Goal: Task Accomplishment & Management: Complete application form

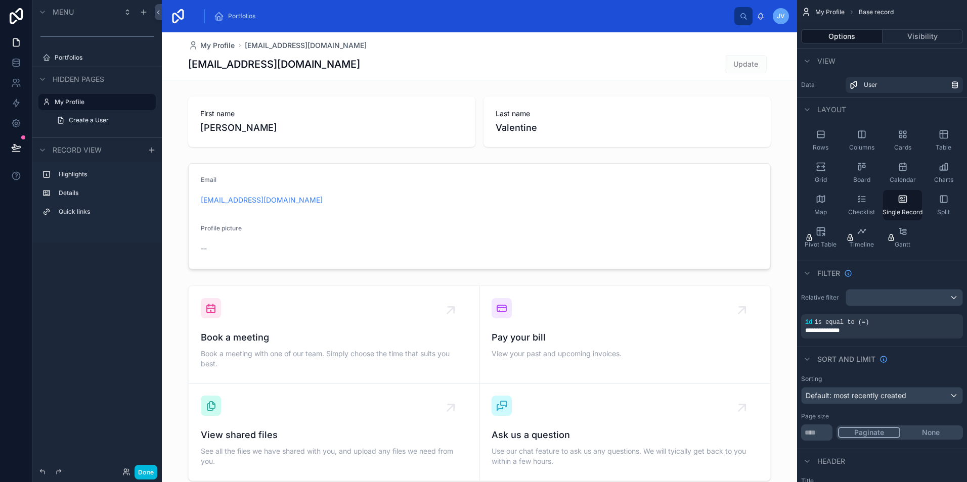
click at [77, 57] on label "Portfolios" at bounding box center [102, 58] width 95 height 8
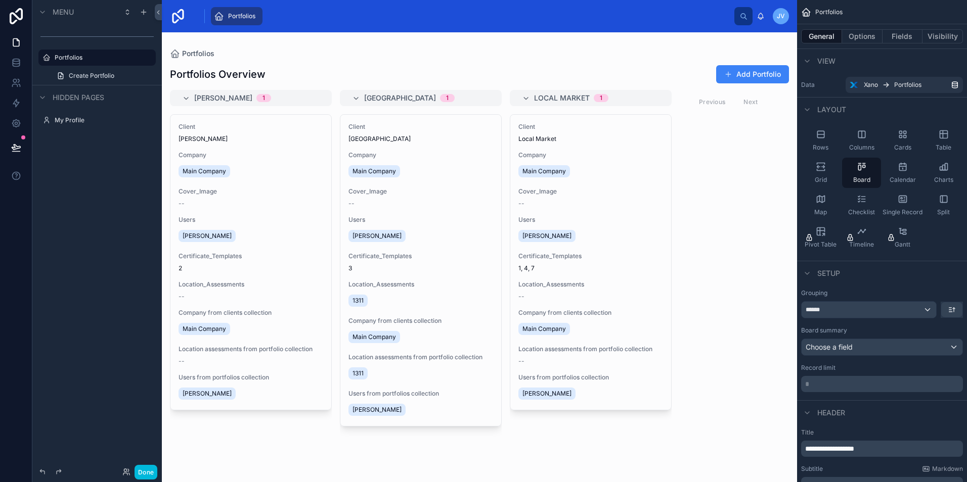
click at [66, 78] on link "Create Portfolio" at bounding box center [103, 76] width 105 height 16
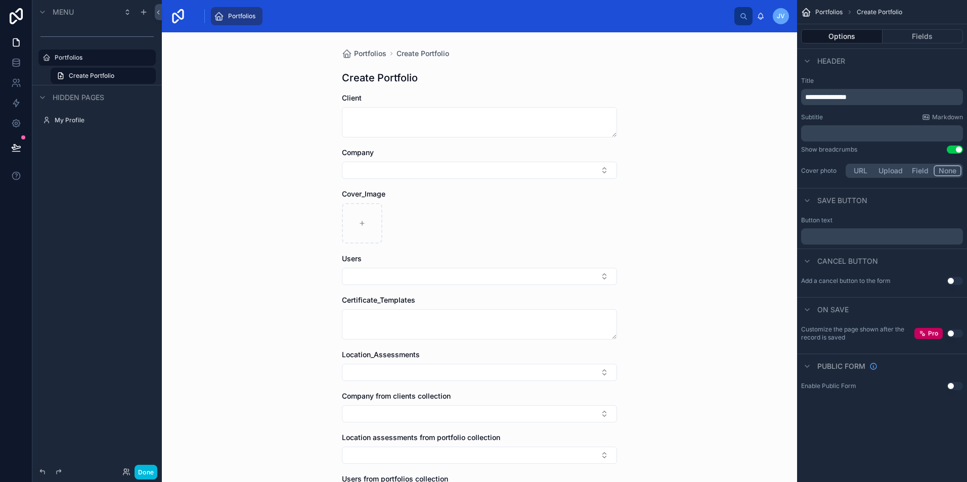
click at [377, 152] on div "Company" at bounding box center [479, 153] width 275 height 10
click at [401, 276] on button "Select Button" at bounding box center [479, 276] width 275 height 17
click at [363, 202] on div "Cover_Image" at bounding box center [479, 216] width 275 height 55
click at [896, 35] on button "Fields" at bounding box center [923, 36] width 81 height 14
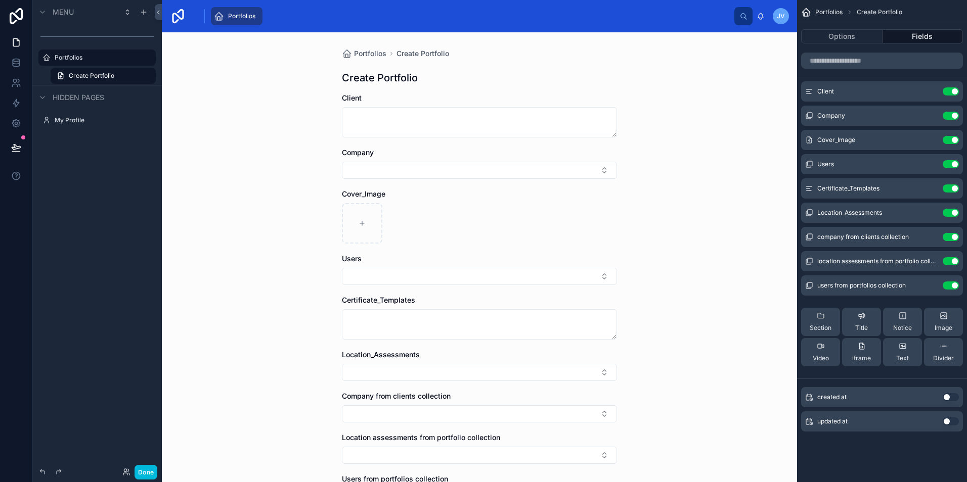
click at [945, 91] on button "Use setting" at bounding box center [951, 91] width 16 height 8
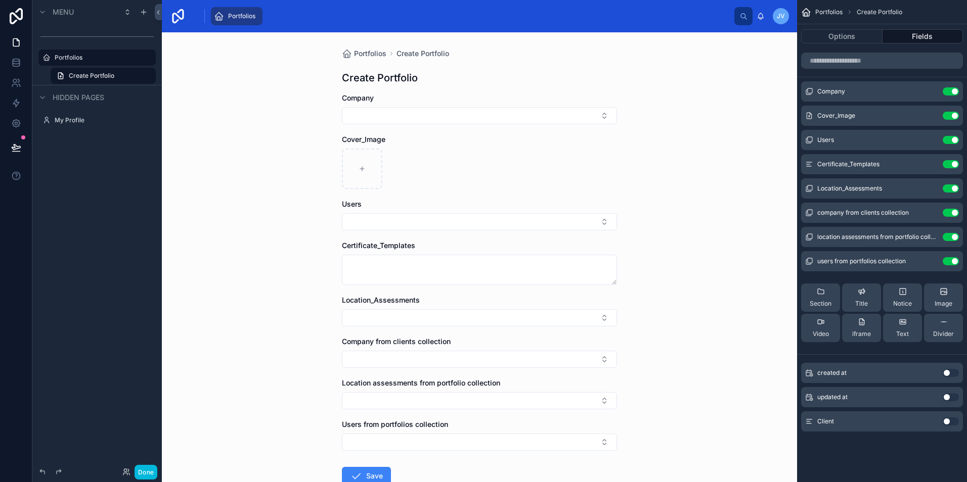
click at [945, 91] on button "Use setting" at bounding box center [951, 91] width 16 height 8
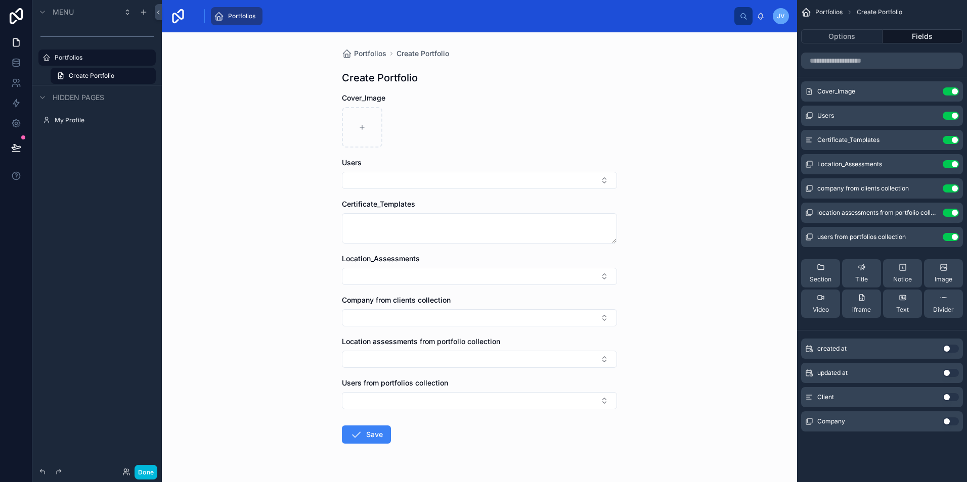
click at [0, 0] on icon "scrollable content" at bounding box center [0, 0] width 0 height 0
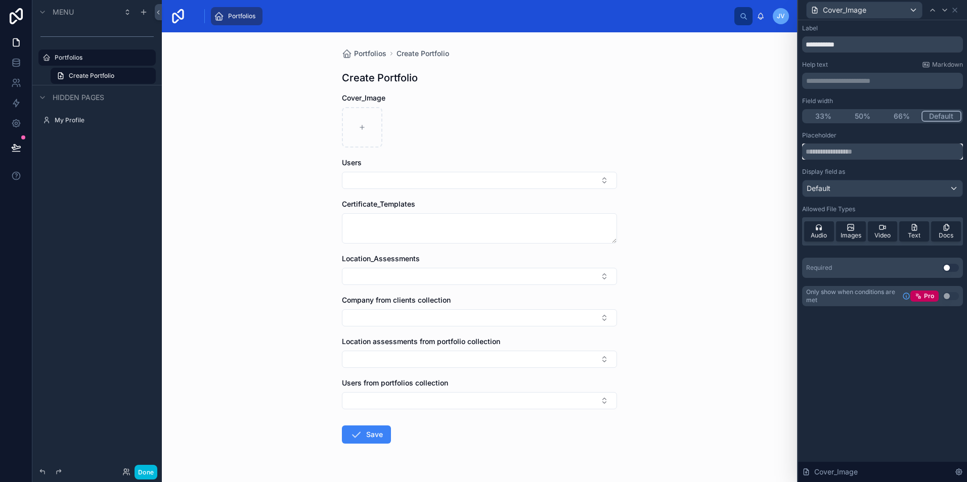
click at [875, 148] on input "text" at bounding box center [882, 152] width 161 height 16
click at [870, 188] on div "Default" at bounding box center [883, 189] width 160 height 16
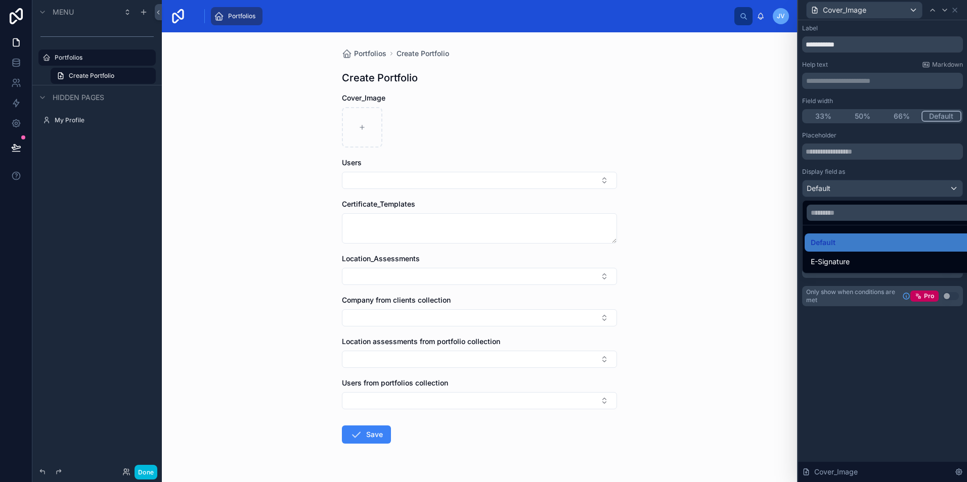
click at [881, 167] on div at bounding box center [882, 241] width 169 height 482
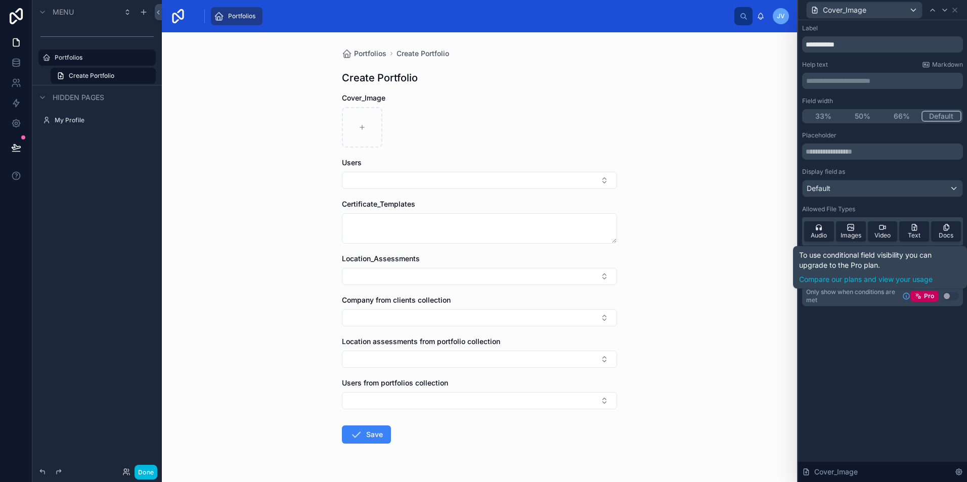
click at [925, 291] on div "Pro" at bounding box center [924, 296] width 28 height 11
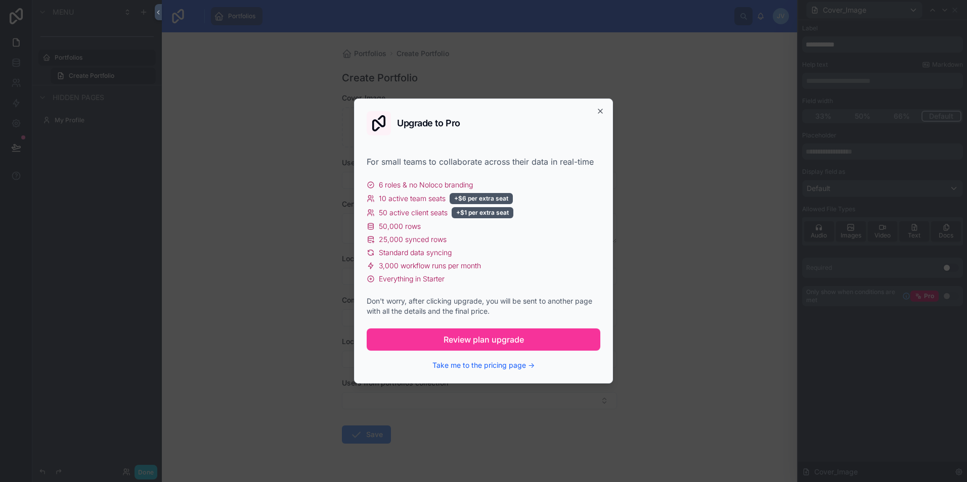
click at [487, 369] on button "Take me to the pricing page →" at bounding box center [483, 366] width 102 height 10
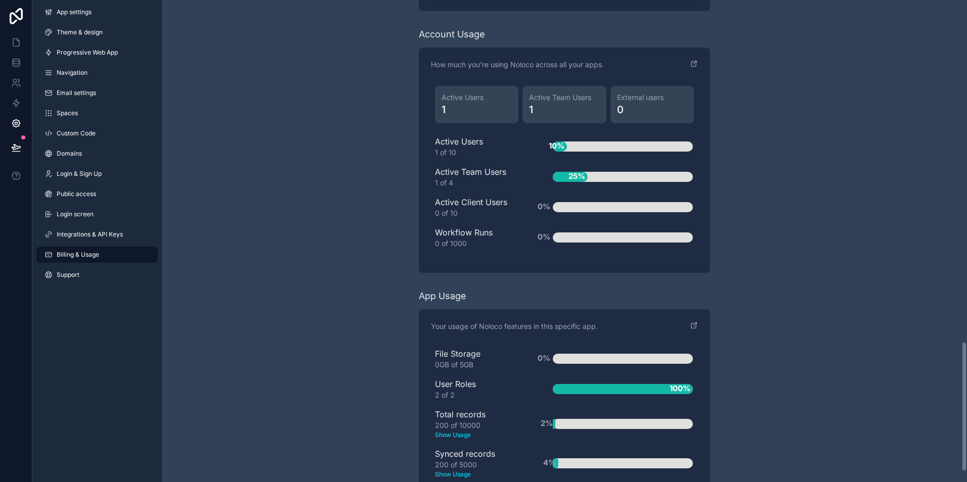
scroll to position [1302, 0]
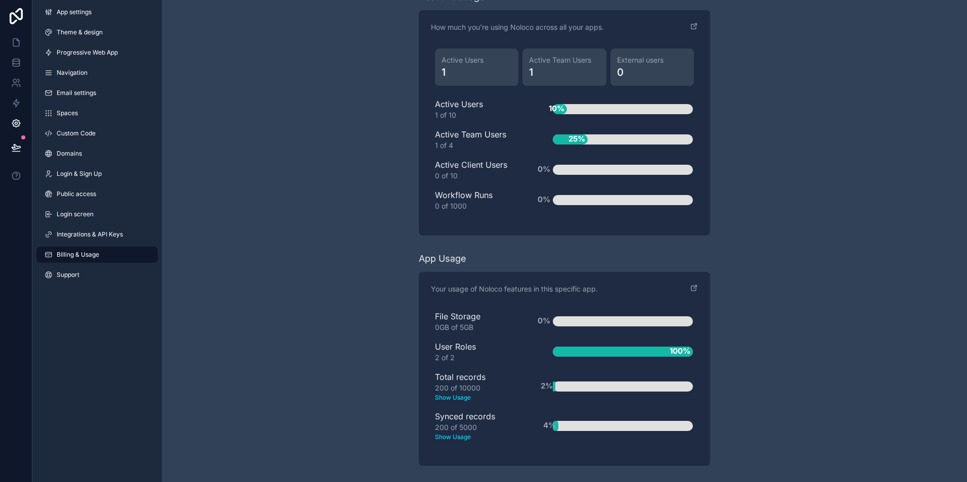
click at [68, 213] on span "Login screen" at bounding box center [75, 214] width 37 height 8
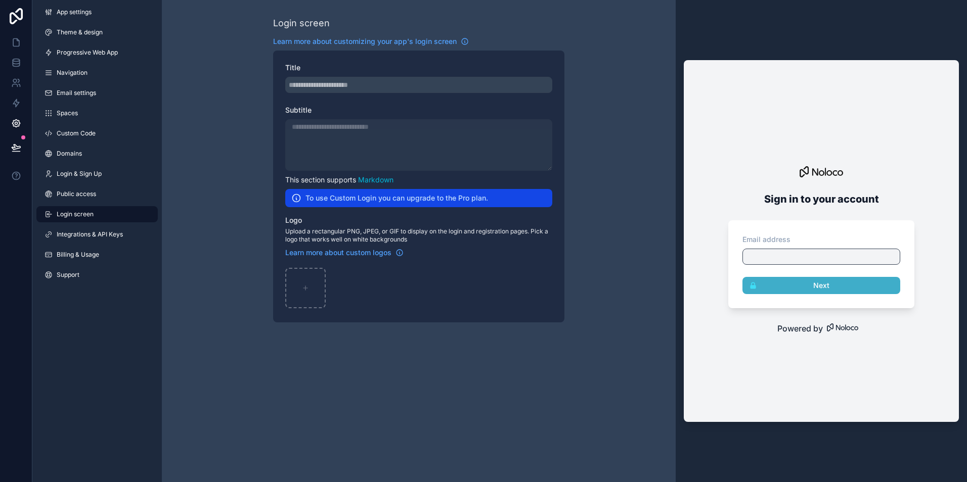
click at [81, 10] on span "App settings" at bounding box center [74, 12] width 35 height 8
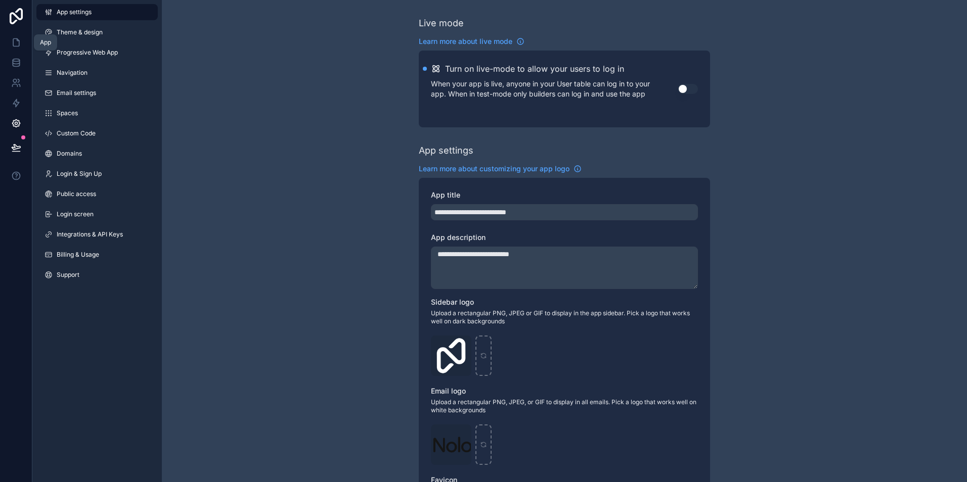
click at [26, 48] on link at bounding box center [16, 42] width 32 height 20
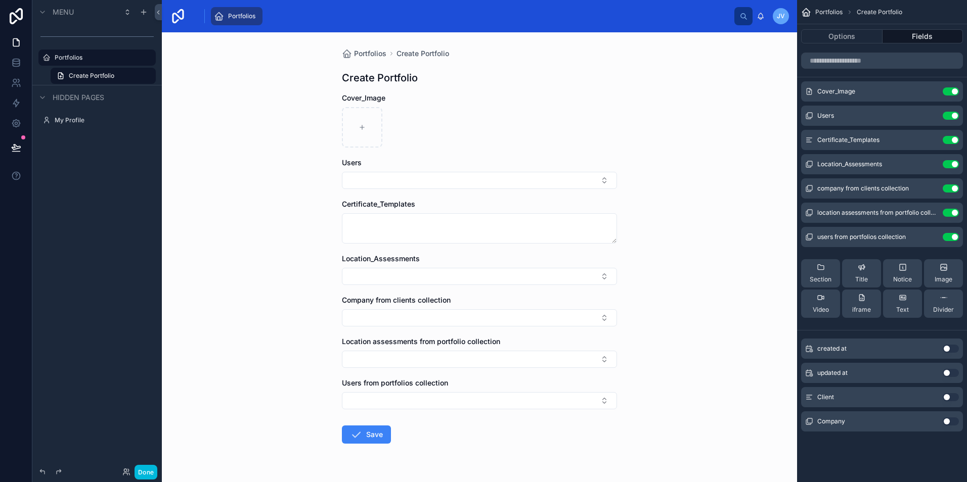
click at [955, 93] on button "Use setting" at bounding box center [951, 91] width 16 height 8
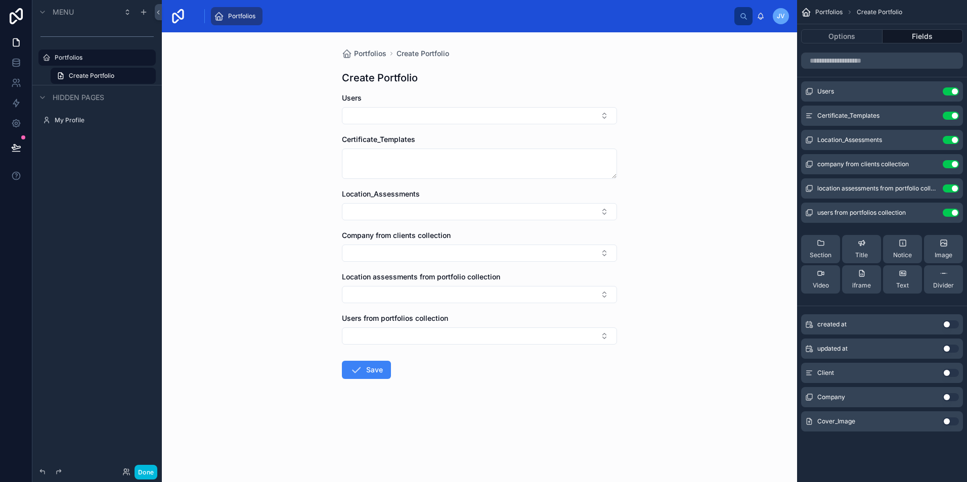
click at [953, 93] on button "Use setting" at bounding box center [951, 91] width 16 height 8
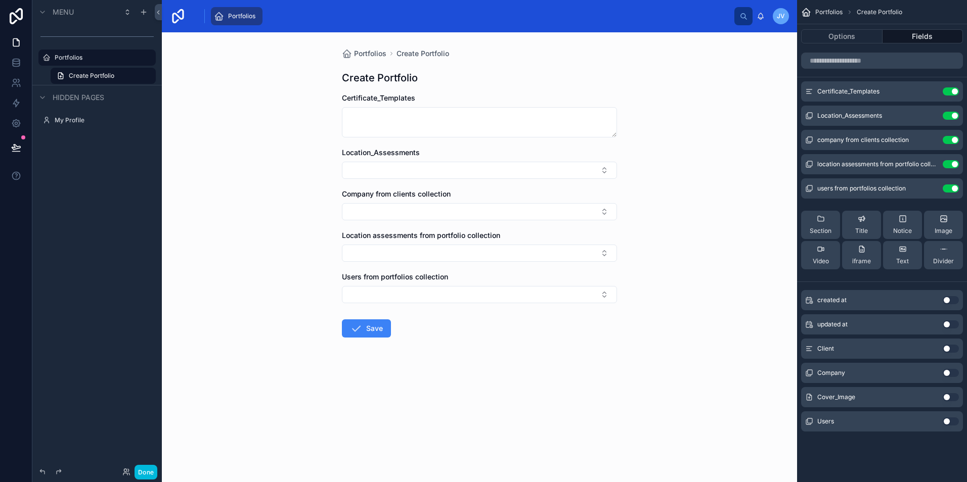
click at [951, 94] on button "Use setting" at bounding box center [951, 91] width 16 height 8
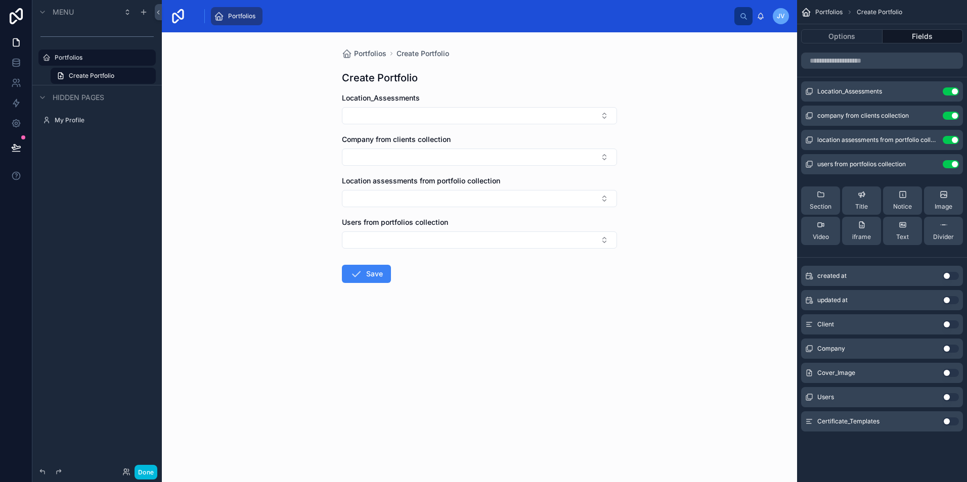
click at [879, 95] on span "Location_Assessments" at bounding box center [849, 91] width 65 height 8
click at [0, 0] on icon "scrollable content" at bounding box center [0, 0] width 0 height 0
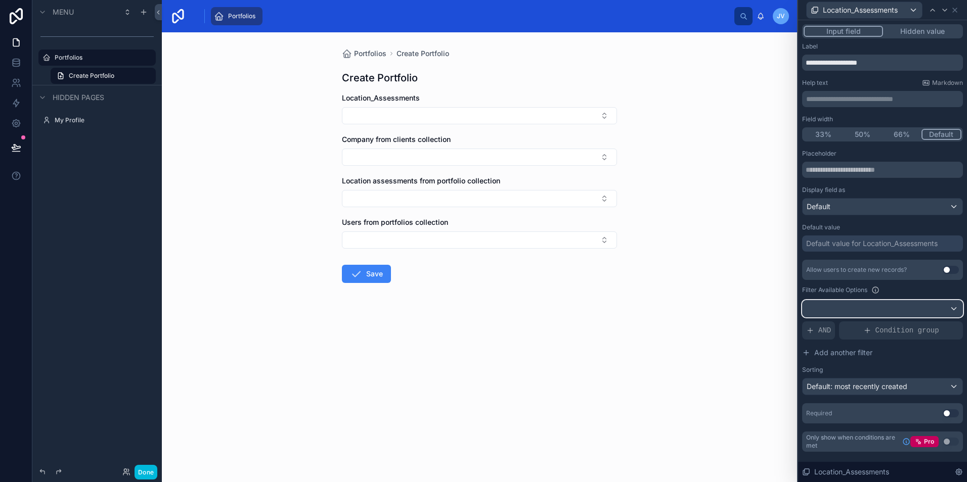
click at [861, 308] on div at bounding box center [883, 309] width 160 height 16
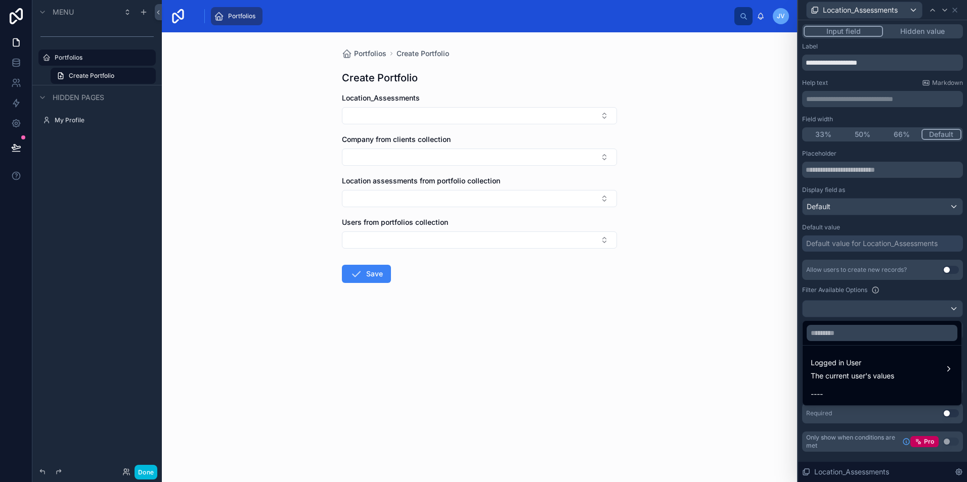
click at [766, 268] on div "Portfolios Create Portfolio Create Portfolio Location_Assessments Company from …" at bounding box center [479, 257] width 635 height 450
click at [941, 290] on div at bounding box center [882, 241] width 169 height 482
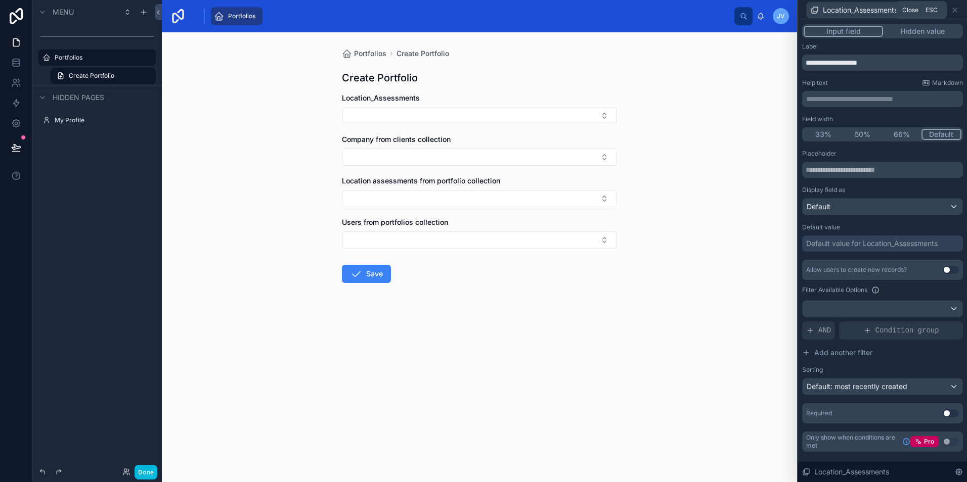
click at [955, 9] on icon at bounding box center [955, 10] width 4 height 4
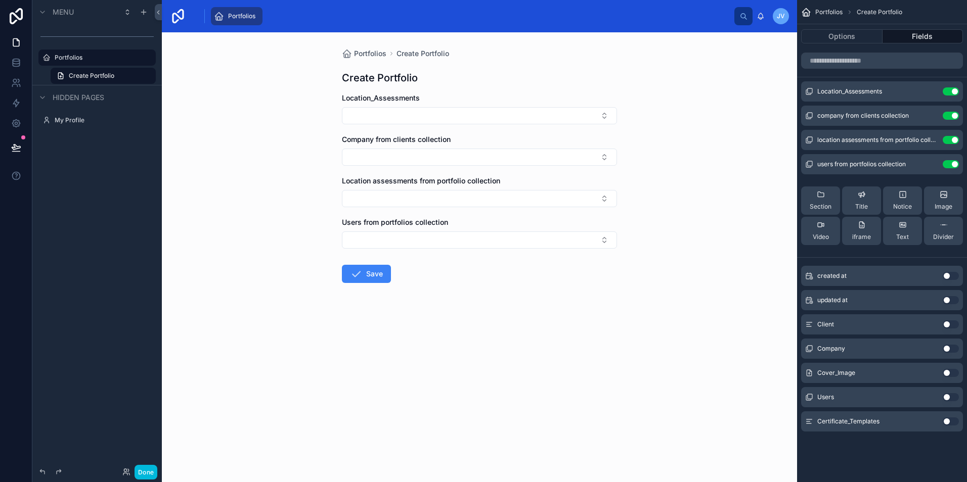
click at [946, 373] on button "Use setting" at bounding box center [951, 373] width 16 height 8
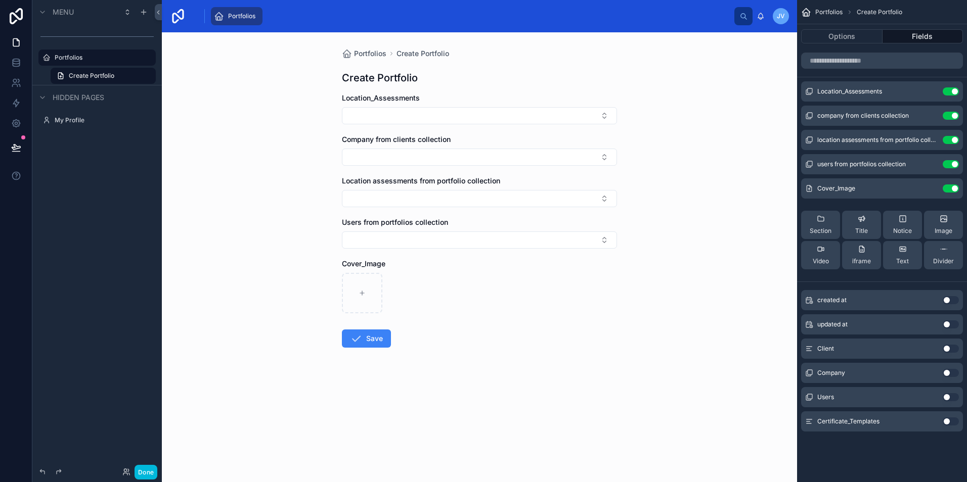
click at [855, 186] on span "Cover_Image" at bounding box center [836, 189] width 38 height 8
click at [488, 113] on button "Select Button" at bounding box center [479, 115] width 275 height 17
click at [433, 151] on div "1311" at bounding box center [479, 156] width 141 height 16
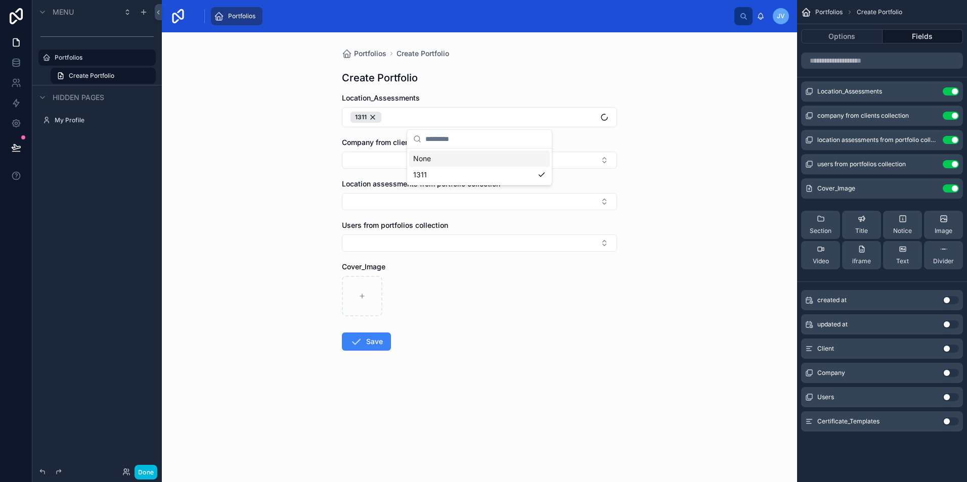
click at [381, 163] on button "Select Button" at bounding box center [479, 160] width 275 height 17
click at [422, 217] on span "Company 2" at bounding box center [432, 216] width 38 height 10
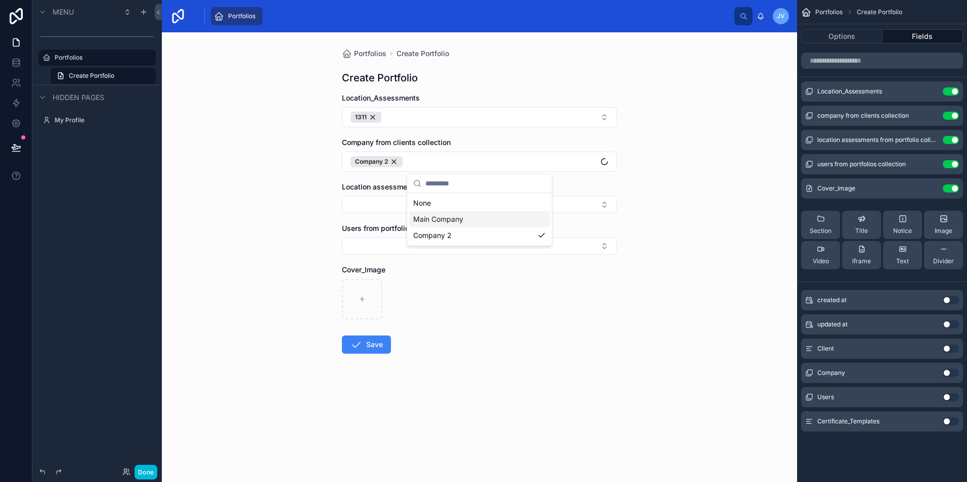
click at [356, 206] on button "Select Button" at bounding box center [479, 204] width 275 height 17
click at [438, 242] on div "1311" at bounding box center [479, 245] width 141 height 16
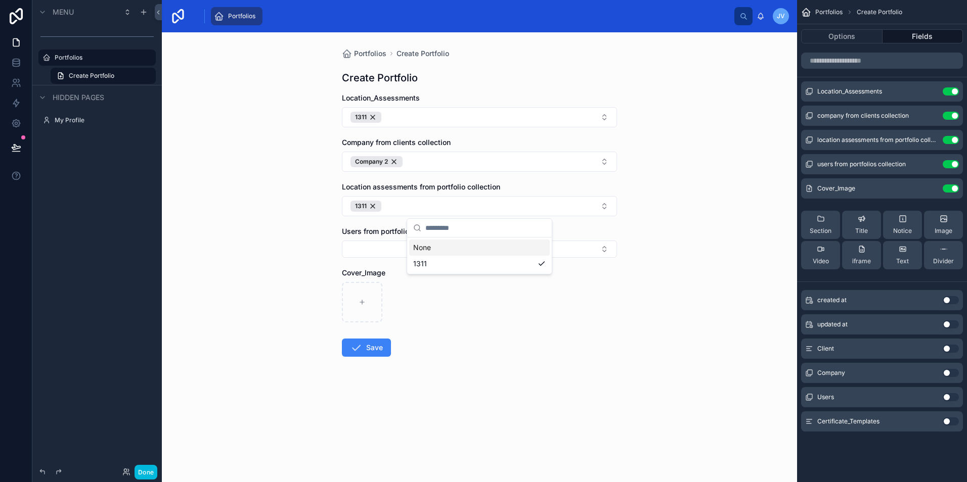
click at [349, 267] on form "Location_Assessments 1311 Company from clients collection Company 2 Location as…" at bounding box center [479, 257] width 275 height 329
click at [373, 255] on button "Select Button" at bounding box center [479, 249] width 275 height 17
click at [449, 305] on div "[PERSON_NAME]" at bounding box center [479, 305] width 141 height 16
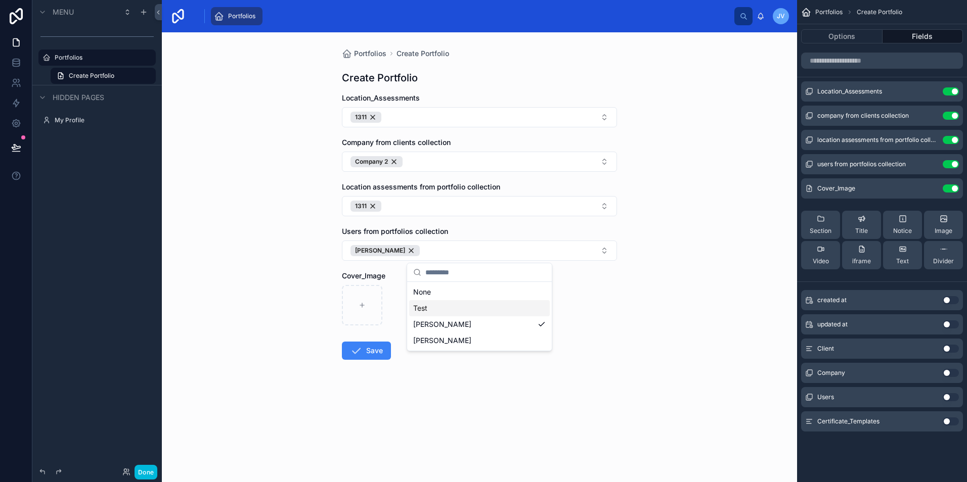
click at [691, 319] on div "Portfolios Create Portfolio Create Portfolio Location_Assessments 1311 Company …" at bounding box center [479, 257] width 635 height 450
